Goal: Information Seeking & Learning: Compare options

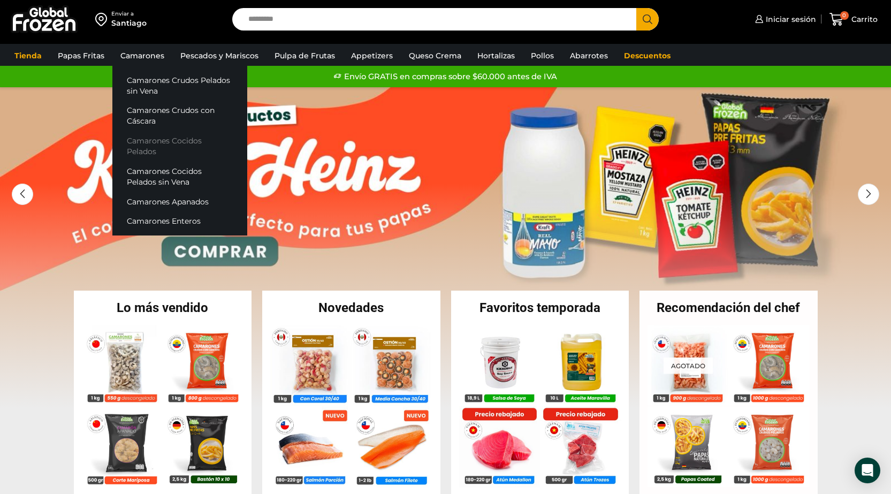
click at [149, 142] on link "Camarones Cocidos Pelados" at bounding box center [179, 146] width 135 height 31
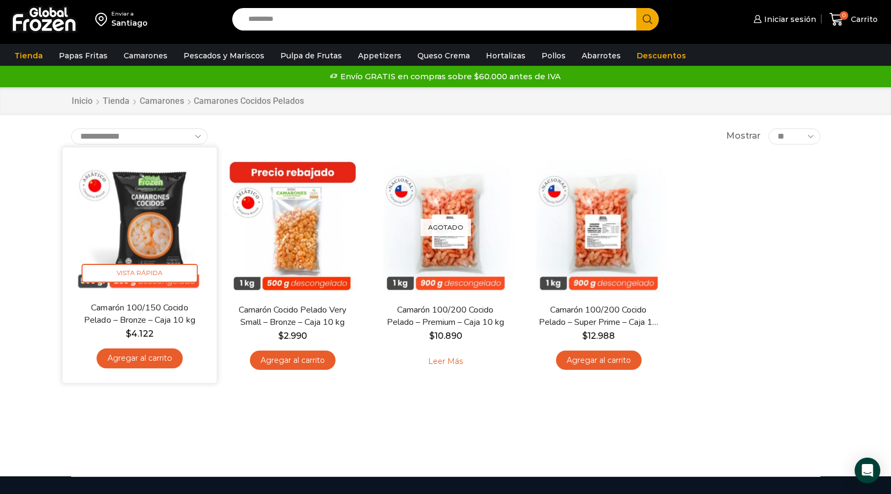
click at [138, 206] on img at bounding box center [140, 224] width 138 height 138
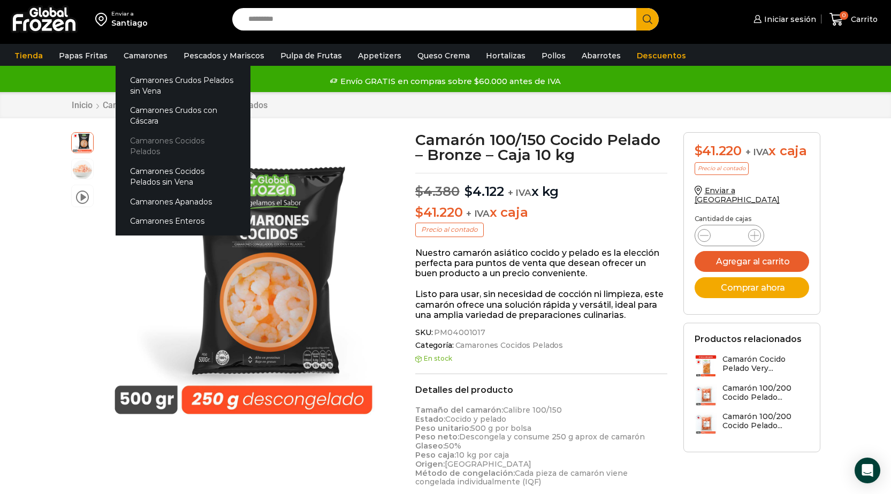
click at [187, 141] on link "Camarones Cocidos Pelados" at bounding box center [183, 146] width 135 height 31
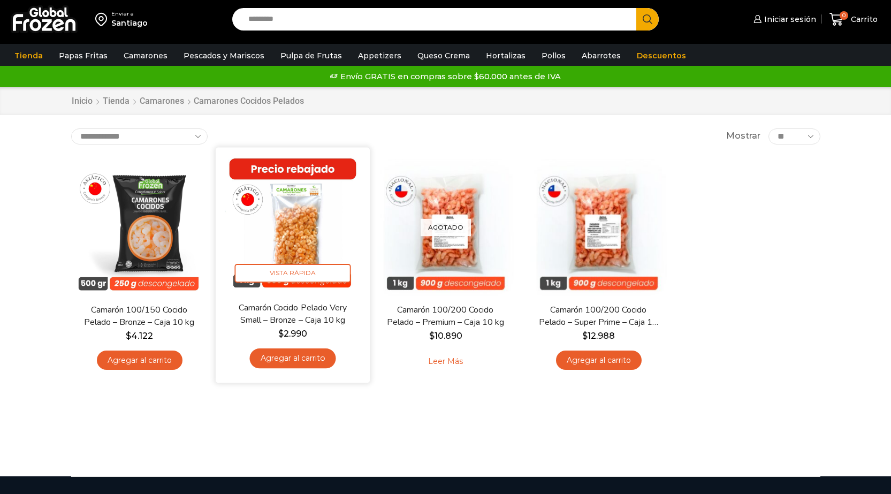
click at [297, 206] on img at bounding box center [293, 224] width 138 height 138
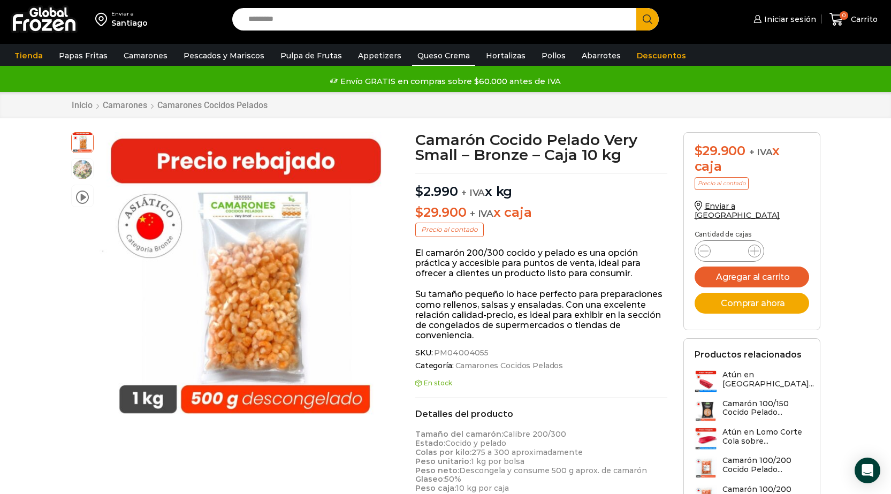
click at [440, 55] on link "Queso Crema" at bounding box center [443, 55] width 63 height 20
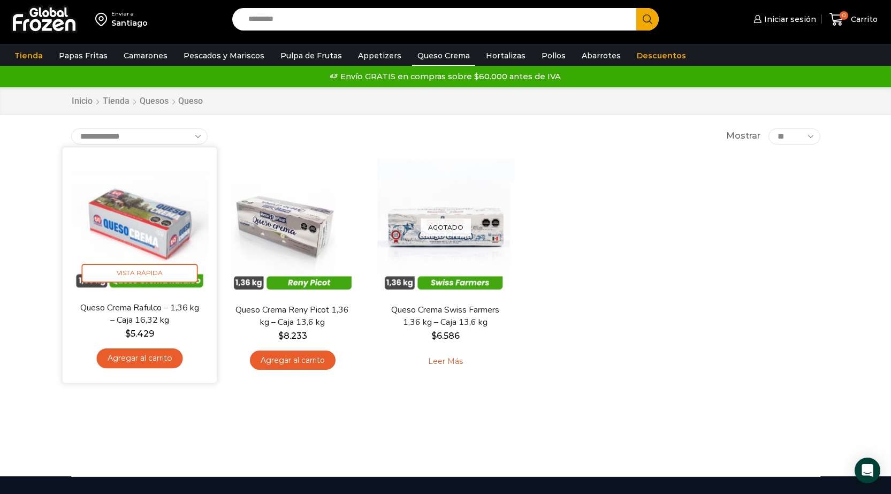
click at [155, 203] on img at bounding box center [140, 224] width 138 height 138
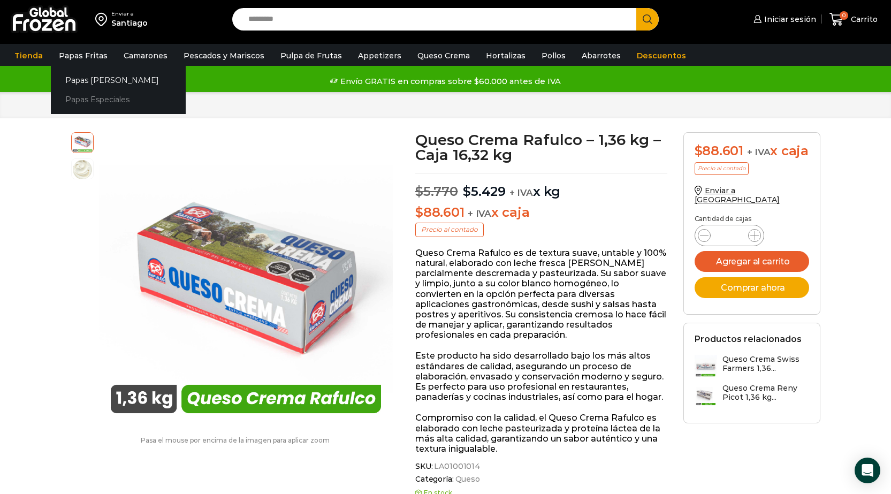
click at [100, 102] on link "Papas Especiales" at bounding box center [118, 100] width 135 height 20
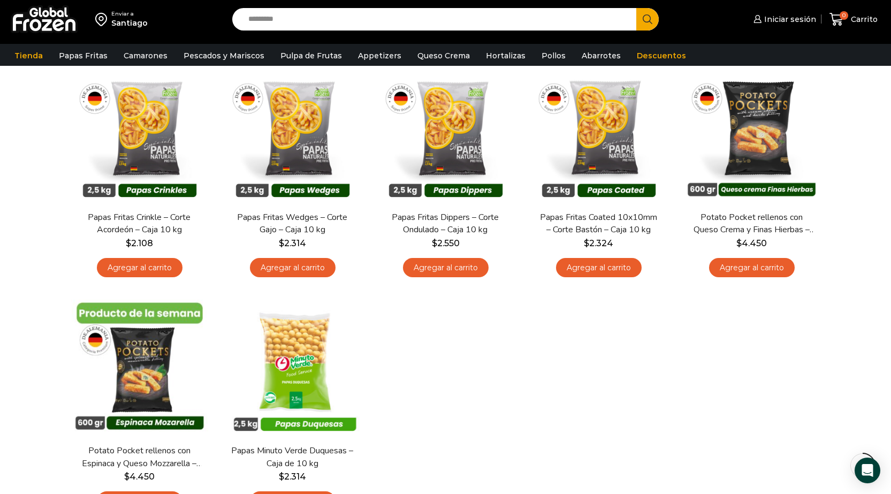
scroll to position [96, 0]
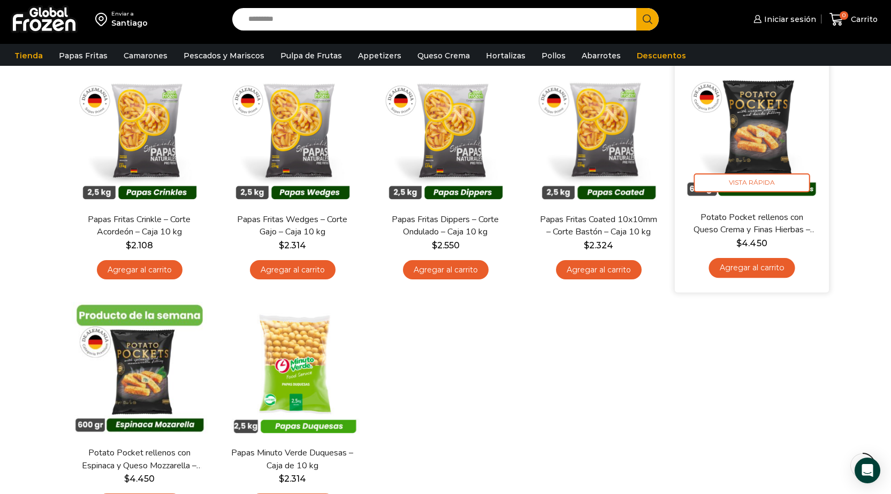
click at [763, 121] on img at bounding box center [752, 134] width 138 height 138
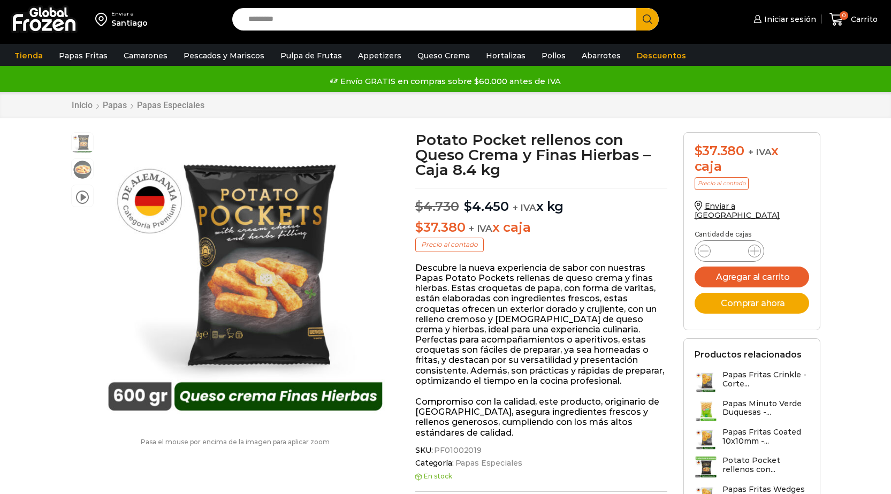
scroll to position [1, 0]
click at [83, 196] on span at bounding box center [82, 195] width 13 height 14
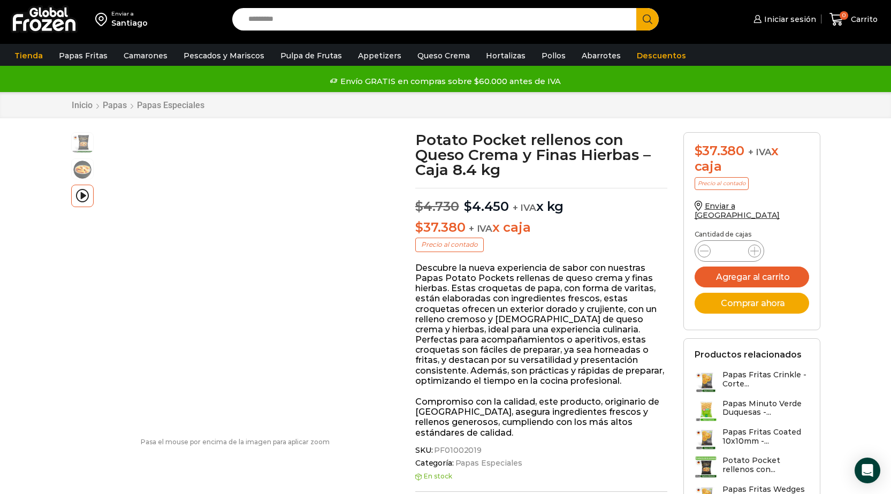
click at [575, 315] on p "Descubre la nueva experiencia de sabor con nuestras Papas Potato Pockets rellen…" at bounding box center [541, 324] width 252 height 123
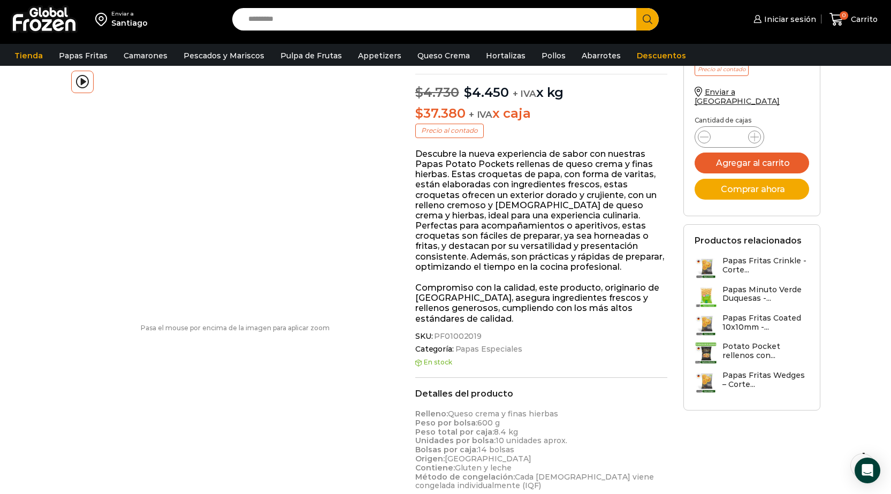
scroll to position [0, 0]
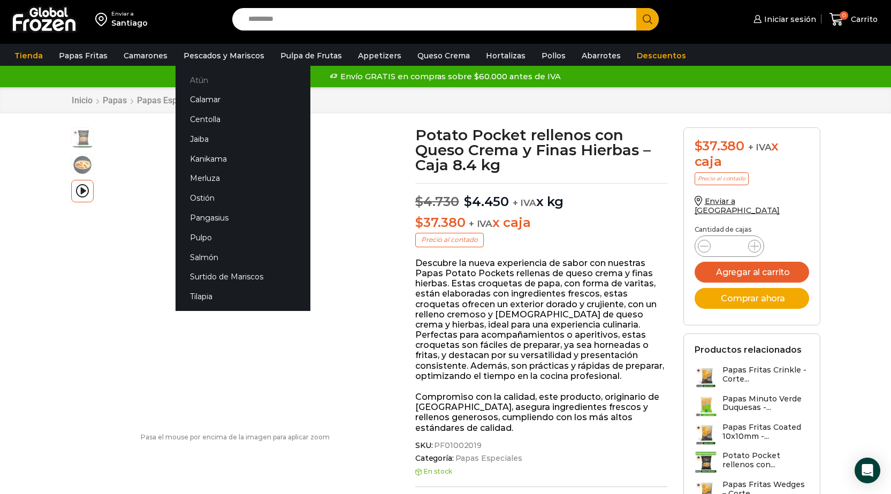
click at [197, 80] on link "Atún" at bounding box center [243, 80] width 135 height 20
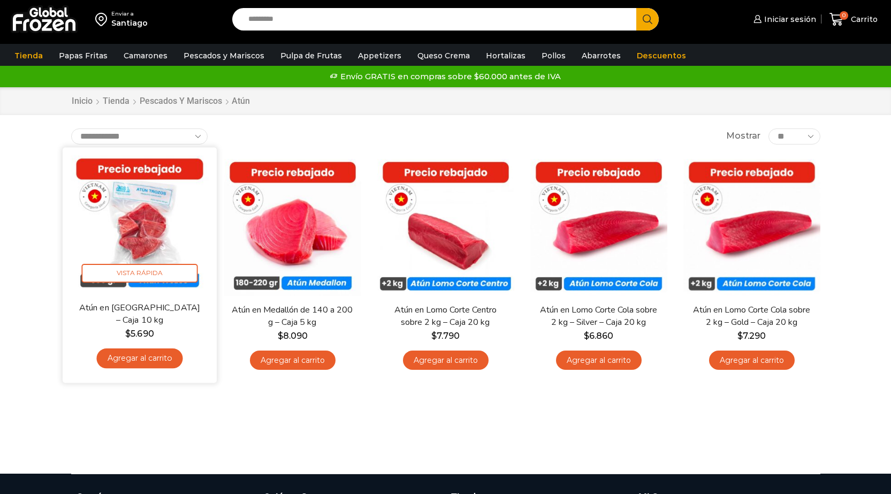
click at [136, 217] on img at bounding box center [140, 224] width 138 height 138
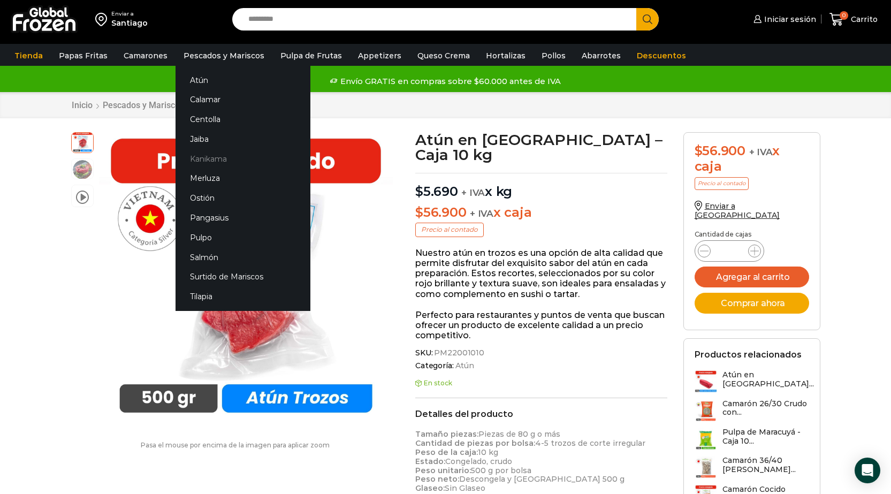
click at [189, 164] on link "Kanikama" at bounding box center [243, 159] width 135 height 20
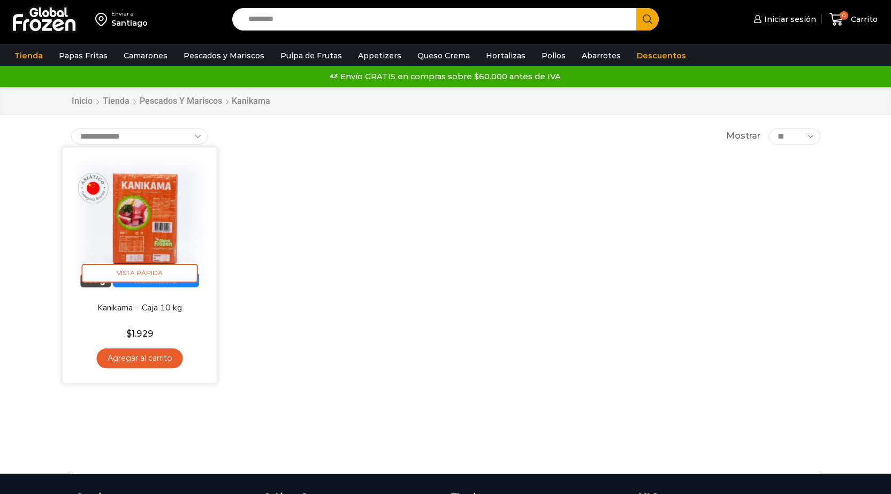
click at [158, 219] on img at bounding box center [140, 224] width 138 height 138
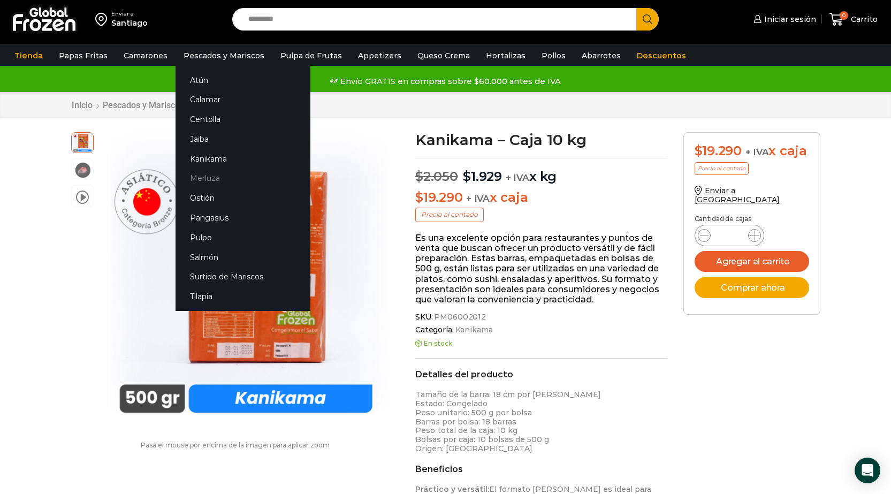
click at [204, 176] on link "Merluza" at bounding box center [243, 179] width 135 height 20
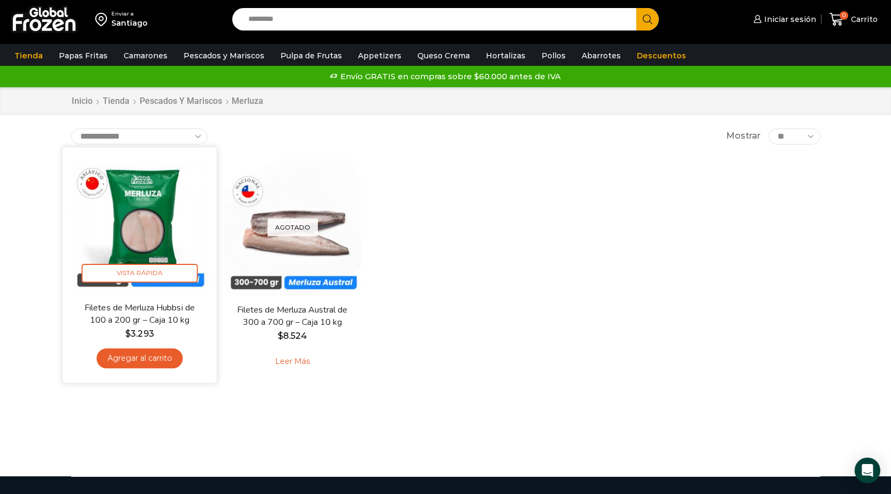
click at [163, 216] on img at bounding box center [140, 224] width 138 height 138
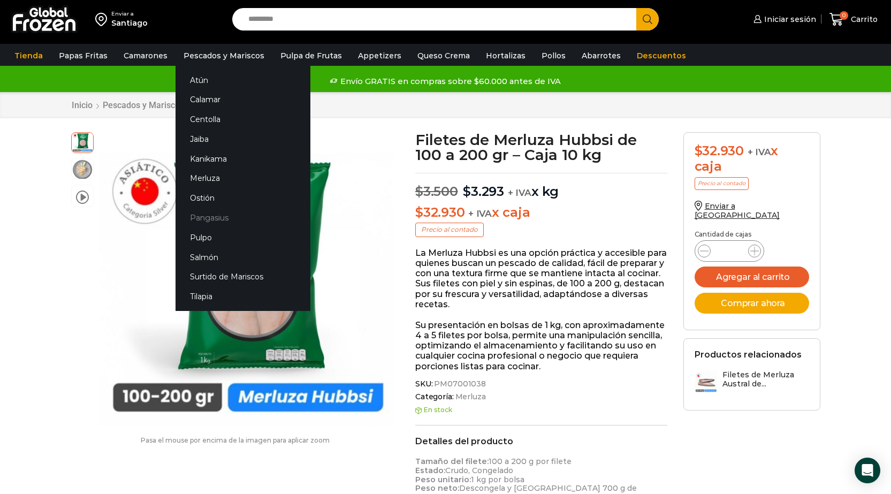
click at [209, 219] on link "Pangasius" at bounding box center [243, 218] width 135 height 20
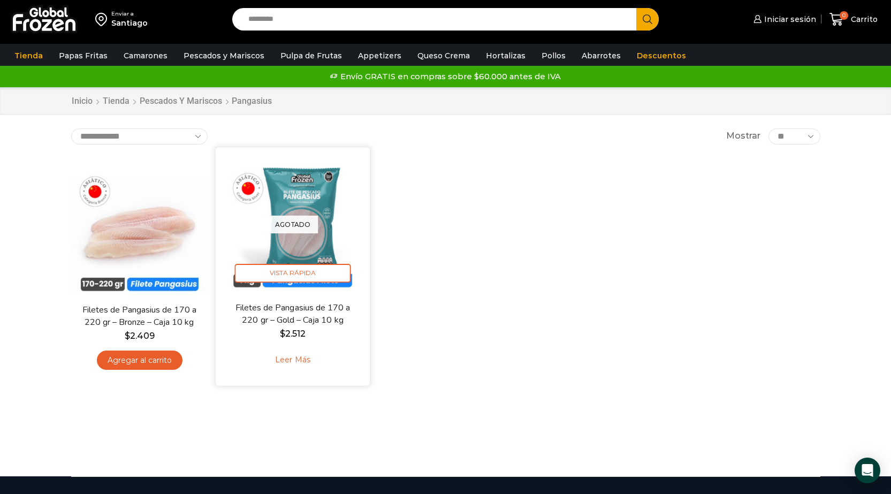
click at [319, 184] on div "Agotado [GEOGRAPHIC_DATA]" at bounding box center [293, 224] width 138 height 138
click at [290, 198] on div "Agotado [GEOGRAPHIC_DATA]" at bounding box center [293, 224] width 138 height 138
click at [298, 249] on div "Agotado [GEOGRAPHIC_DATA]" at bounding box center [293, 224] width 138 height 138
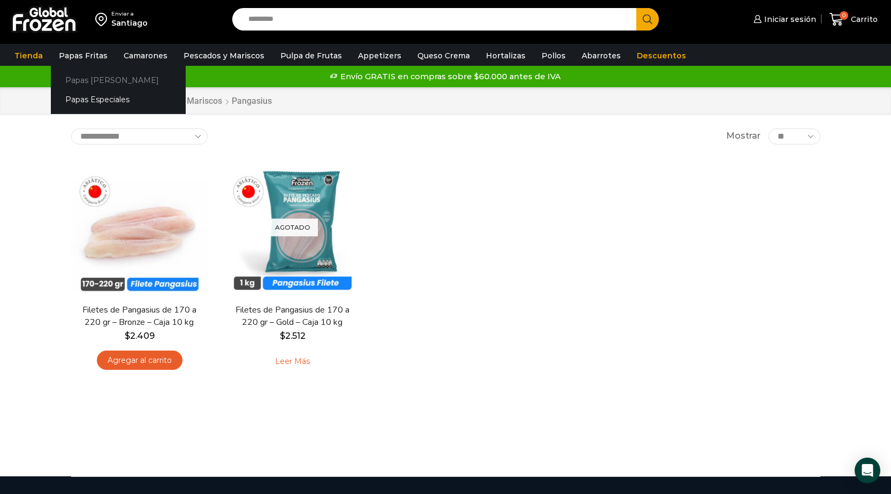
click at [92, 81] on link "Papas [PERSON_NAME]" at bounding box center [118, 80] width 135 height 20
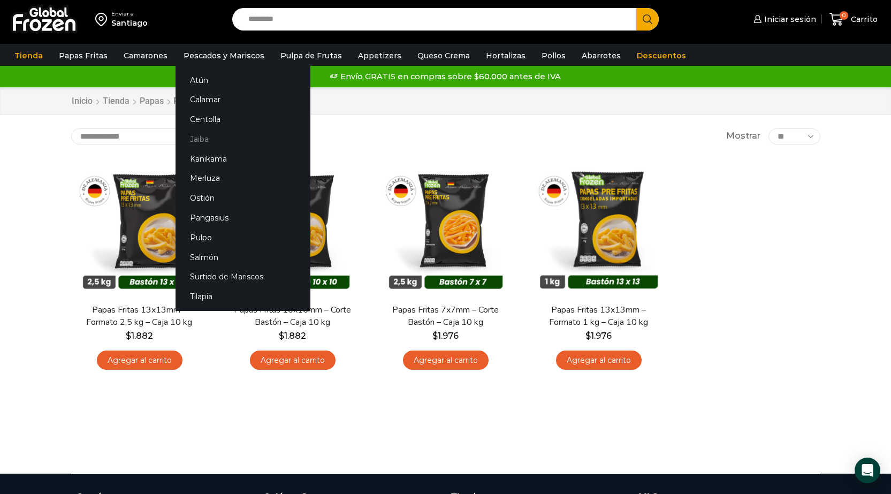
click at [200, 135] on link "Jaiba" at bounding box center [243, 139] width 135 height 20
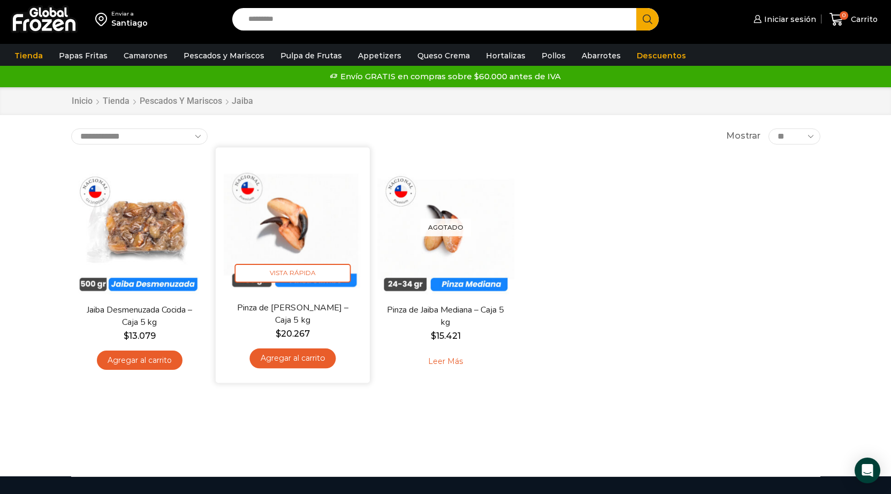
click at [301, 224] on img at bounding box center [293, 224] width 138 height 138
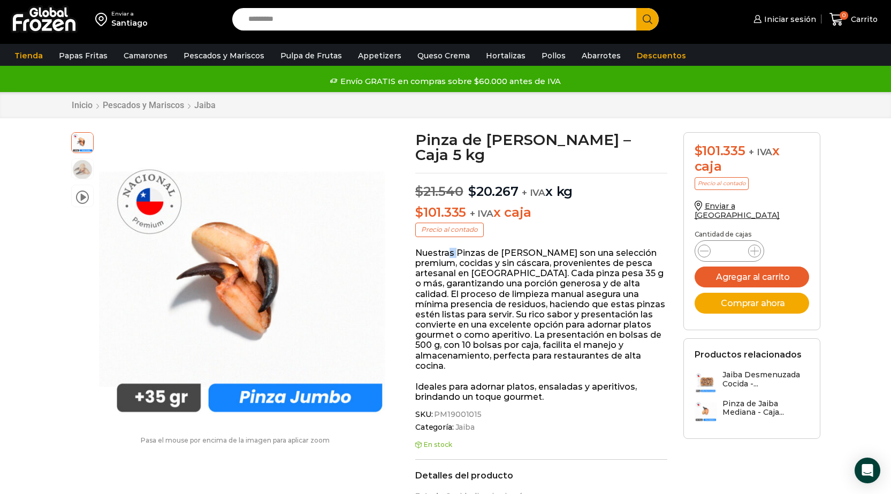
drag, startPoint x: 449, startPoint y: 250, endPoint x: 457, endPoint y: 258, distance: 11.4
click at [457, 258] on p "Nuestras Pinzas de Jaiba Jumbo son una selección premium, cocidas y sin cáscara…" at bounding box center [541, 309] width 252 height 123
click at [584, 282] on p "Nuestras Pinzas de Jaiba Jumbo son una selección premium, cocidas y sin cáscara…" at bounding box center [541, 309] width 252 height 123
click at [627, 277] on p "Nuestras Pinzas de Jaiba Jumbo son una selección premium, cocidas y sin cáscara…" at bounding box center [541, 309] width 252 height 123
drag, startPoint x: 435, startPoint y: 253, endPoint x: 558, endPoint y: 248, distance: 123.7
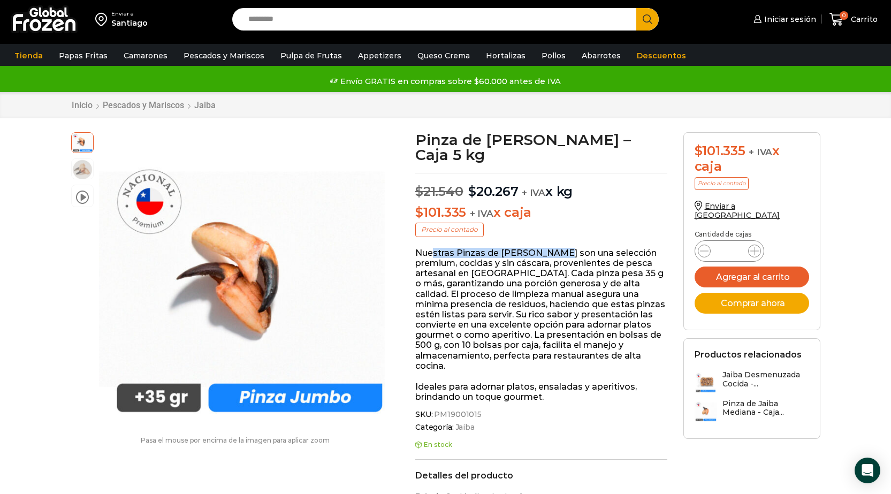
click at [558, 248] on p "Nuestras Pinzas de Jaiba Jumbo son una selección premium, cocidas y sin cáscara…" at bounding box center [541, 309] width 252 height 123
drag, startPoint x: 503, startPoint y: 280, endPoint x: 511, endPoint y: 279, distance: 8.1
click at [507, 280] on p "Nuestras Pinzas de Jaiba Jumbo son una selección premium, cocidas y sin cáscara…" at bounding box center [541, 309] width 252 height 123
click at [82, 195] on span at bounding box center [82, 195] width 13 height 14
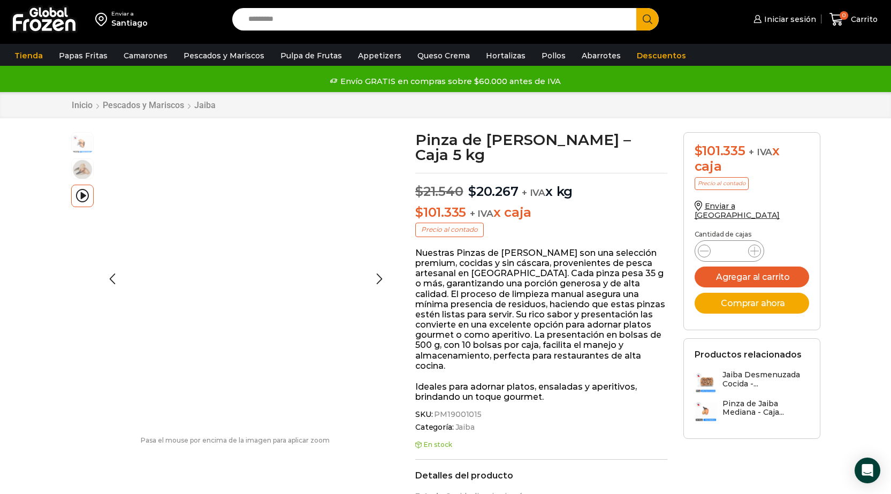
click at [343, 394] on div at bounding box center [246, 279] width 294 height 294
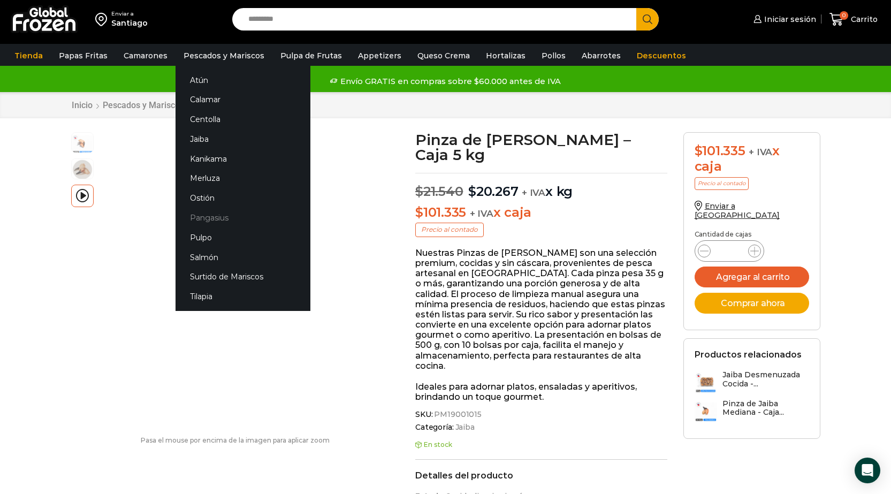
click at [204, 217] on link "Pangasius" at bounding box center [243, 218] width 135 height 20
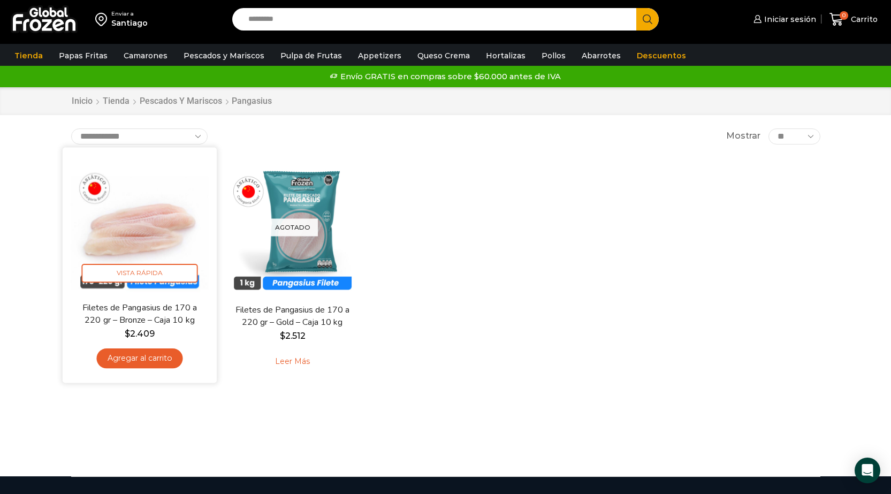
click at [145, 226] on img at bounding box center [140, 224] width 138 height 138
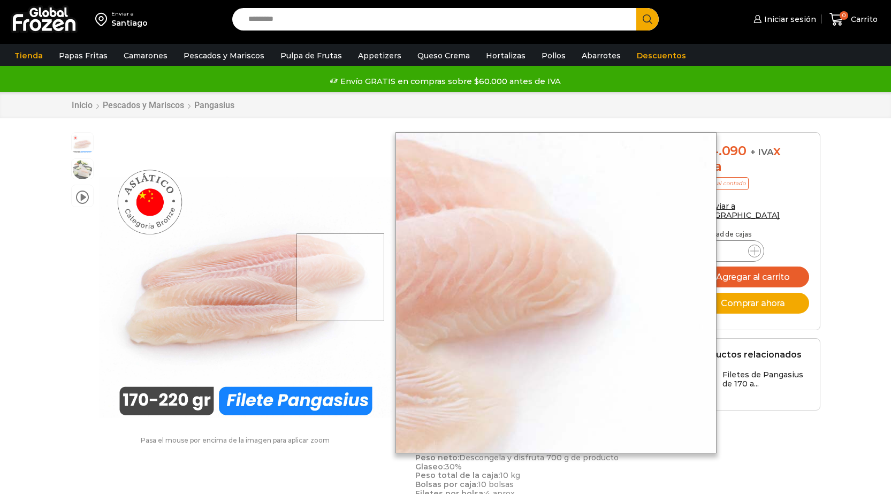
click at [381, 278] on div at bounding box center [341, 277] width 88 height 88
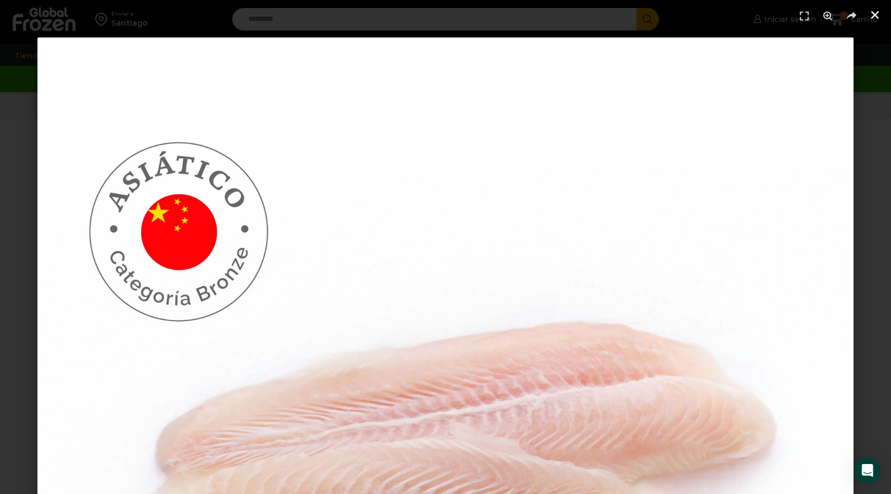
click at [875, 17] on icon "Cerrar (Esc)" at bounding box center [875, 15] width 11 height 11
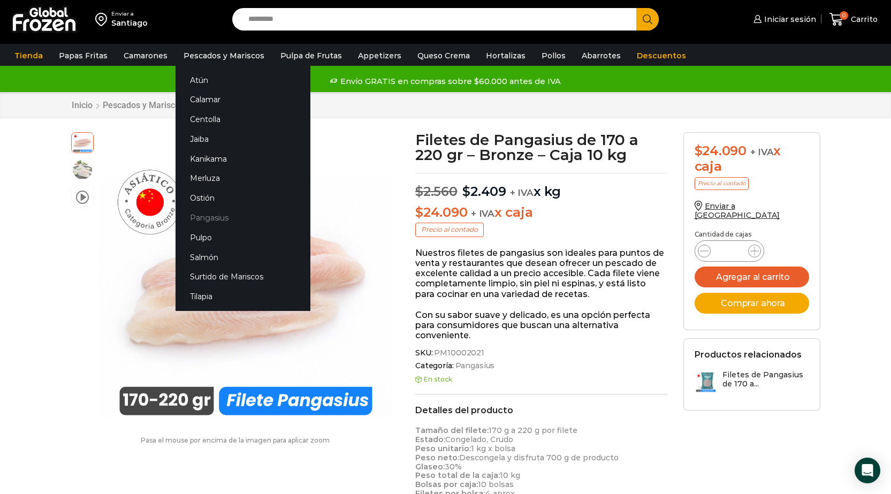
click at [202, 217] on link "Pangasius" at bounding box center [243, 218] width 135 height 20
